Goal: Task Accomplishment & Management: Complete application form

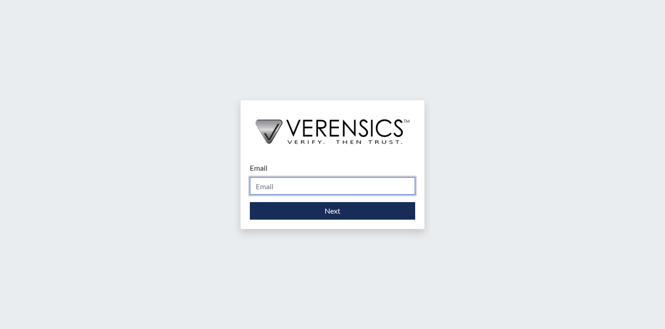
click at [268, 181] on input "Email" at bounding box center [332, 186] width 165 height 18
type input "K"
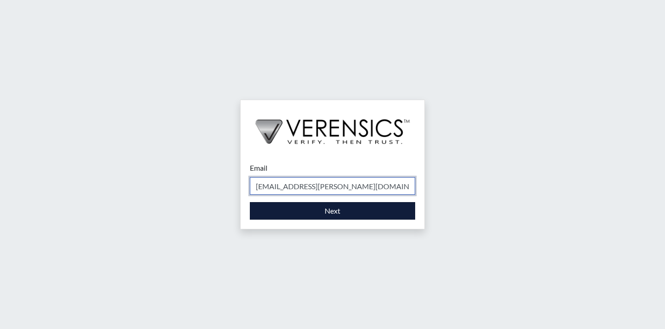
type input "[EMAIL_ADDRESS][PERSON_NAME][DOMAIN_NAME]"
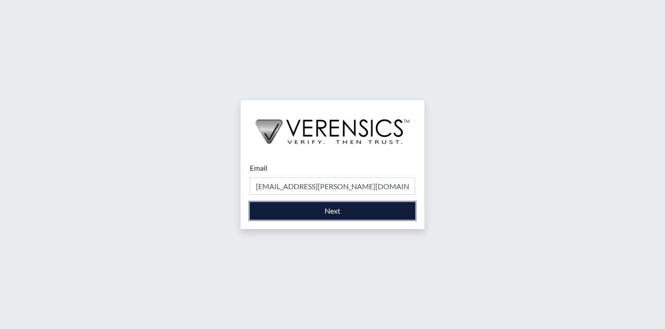
click at [321, 206] on button "Next" at bounding box center [332, 211] width 165 height 18
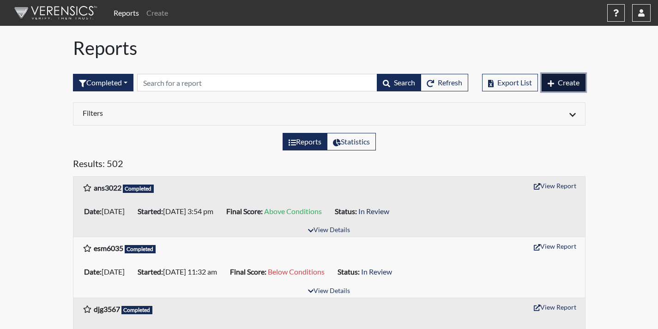
click at [560, 82] on span "Create" at bounding box center [569, 82] width 22 height 9
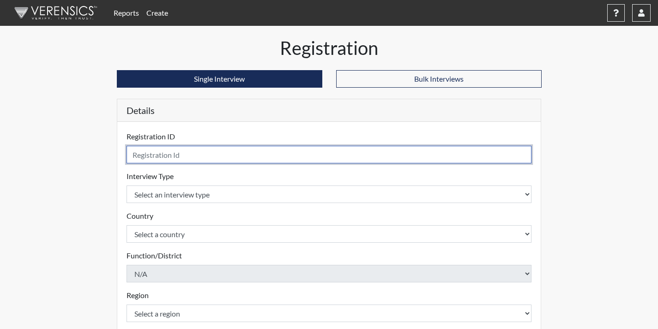
click at [264, 152] on input "text" at bounding box center [330, 155] width 406 height 18
type input "J"
type input "SKW4633"
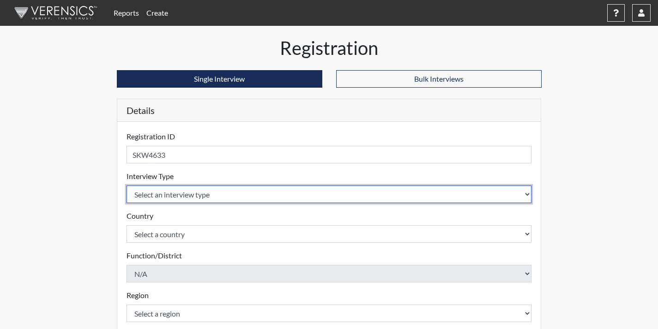
click at [305, 194] on select "Select an interview type Corrections Pre-Employment" at bounding box center [330, 195] width 406 height 18
select select "ff733e93-e1bf-11ea-9c9f-0eff0cf7eb8f"
click at [127, 186] on select "Select an interview type Corrections Pre-Employment" at bounding box center [330, 195] width 406 height 18
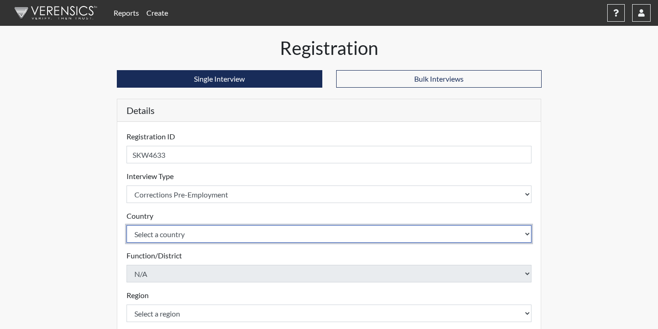
click at [226, 236] on select "Select a country [GEOGRAPHIC_DATA] [GEOGRAPHIC_DATA]" at bounding box center [330, 234] width 406 height 18
select select "united-states-of-[GEOGRAPHIC_DATA]"
click at [127, 225] on select "Select a country [GEOGRAPHIC_DATA] [GEOGRAPHIC_DATA]" at bounding box center [330, 234] width 406 height 18
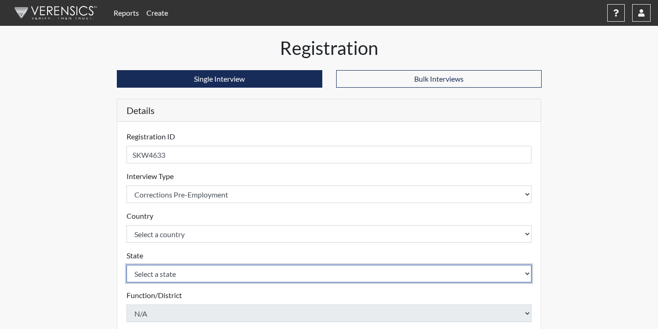
click at [203, 270] on select "Select a state [US_STATE] [US_STATE] [US_STATE] [US_STATE] [US_STATE] [US_STATE…" at bounding box center [330, 274] width 406 height 18
select select "GA"
click at [127, 265] on select "Select a state [US_STATE] [US_STATE] [US_STATE] [US_STATE] [US_STATE] [US_STATE…" at bounding box center [330, 274] width 406 height 18
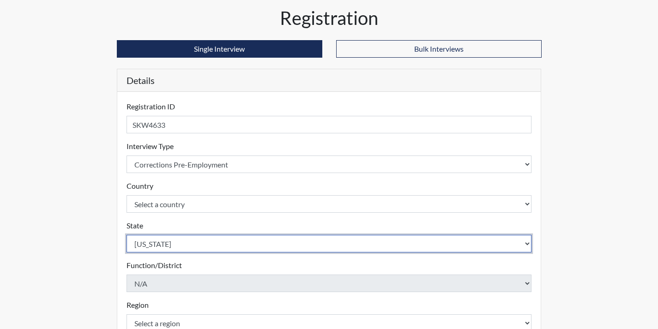
scroll to position [46, 0]
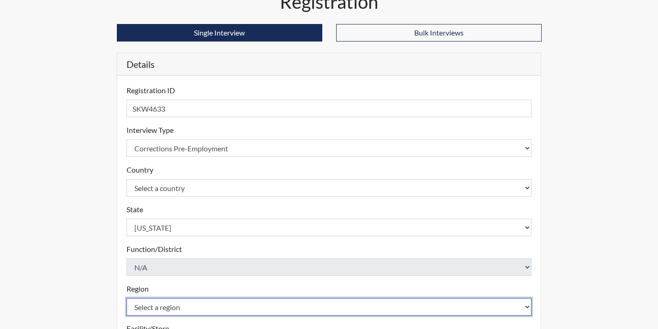
click at [186, 306] on select "Select a region [GEOGRAPHIC_DATA]" at bounding box center [330, 307] width 406 height 18
select select "743fb50d-a618-40f0-9631-f2ad6878b8a9"
click at [127, 298] on select "Select a region [GEOGRAPHIC_DATA]" at bounding box center [330, 307] width 406 height 18
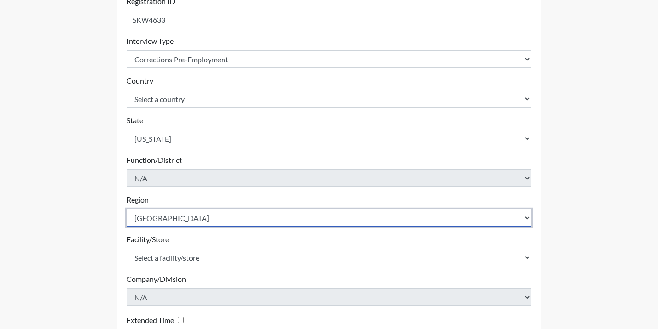
scroll to position [139, 0]
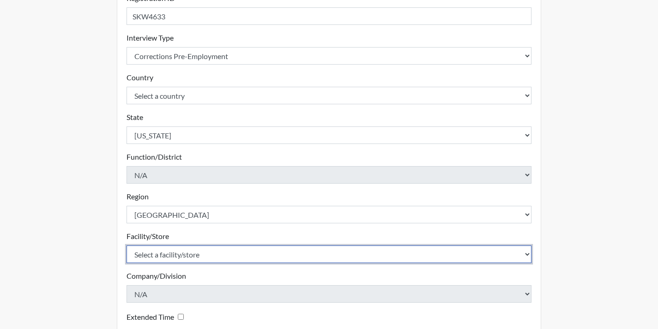
click at [176, 257] on select "Select a facility/store Coastal SP" at bounding box center [330, 255] width 406 height 18
select select "1ca32380-6dc3-48c7-adf5-9eb7d7284c70"
click at [127, 246] on select "Select a facility/store Coastal SP" at bounding box center [330, 255] width 406 height 18
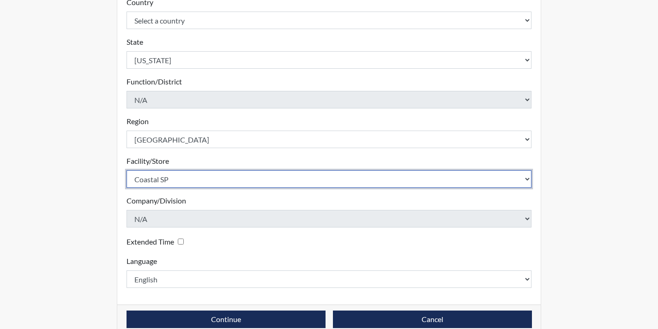
scroll to position [230, 0]
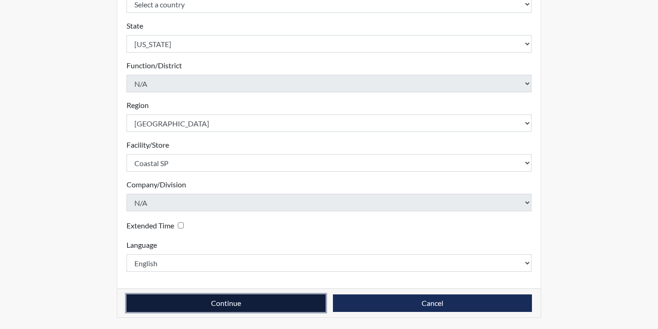
click at [288, 301] on button "Continue" at bounding box center [226, 304] width 199 height 18
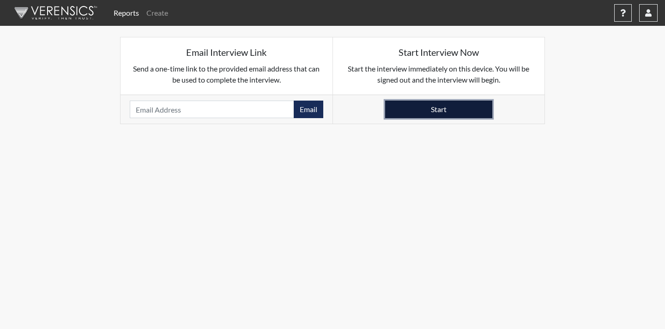
click at [419, 108] on button "Start" at bounding box center [438, 110] width 107 height 18
